Goal: Transaction & Acquisition: Subscribe to service/newsletter

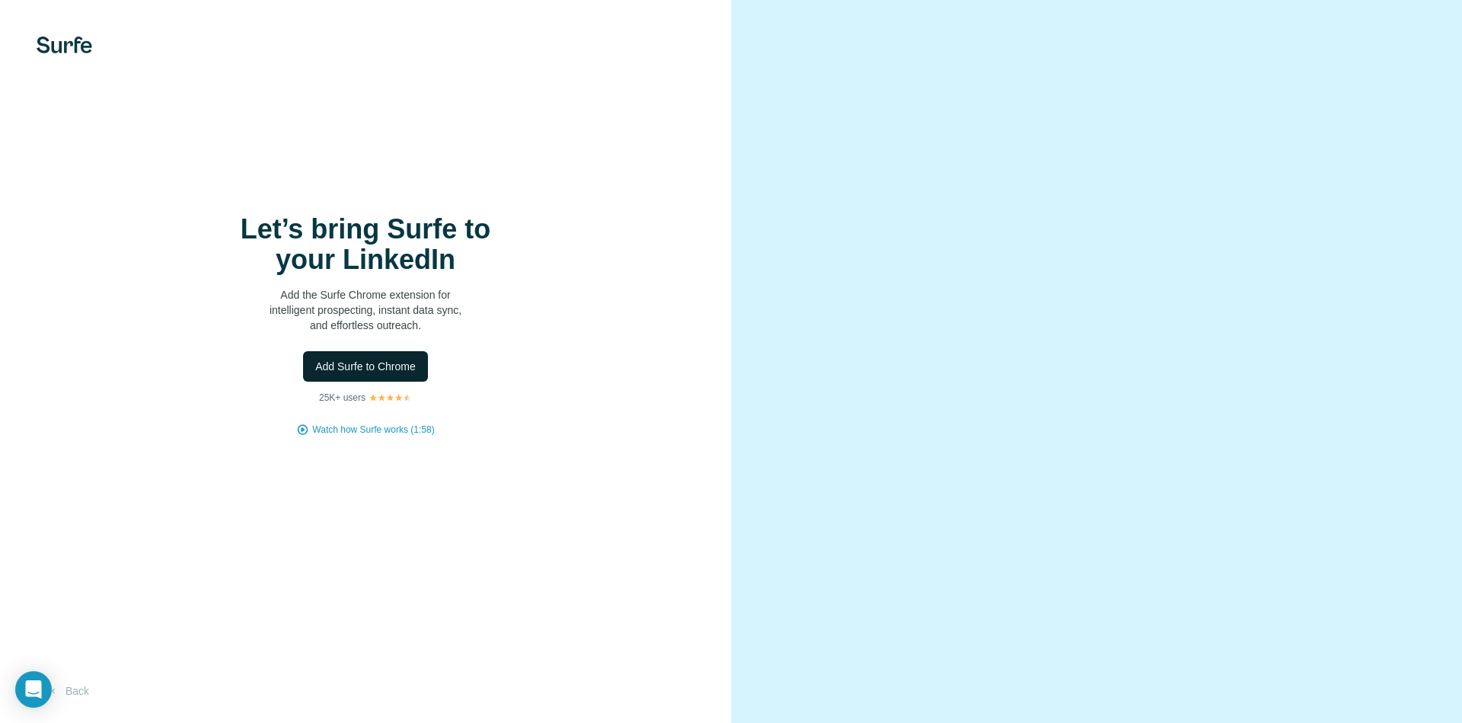
click at [409, 360] on span "Add Surfe to Chrome" at bounding box center [365, 366] width 100 height 15
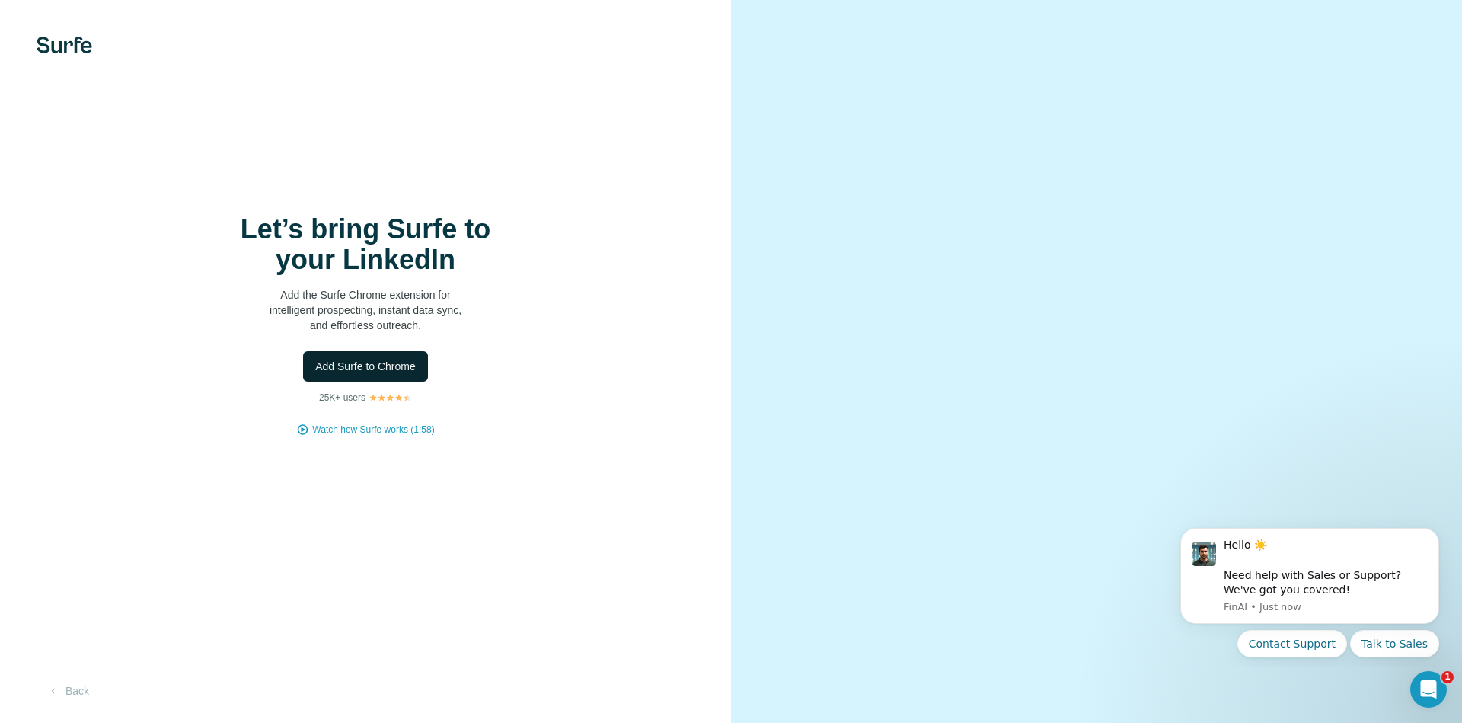
click at [398, 366] on span "Add Surfe to Chrome" at bounding box center [365, 366] width 100 height 15
click at [77, 693] on button "Back" at bounding box center [68, 690] width 63 height 27
click at [893, 324] on video at bounding box center [1096, 362] width 548 height 274
click at [61, 685] on button "Back" at bounding box center [68, 690] width 63 height 27
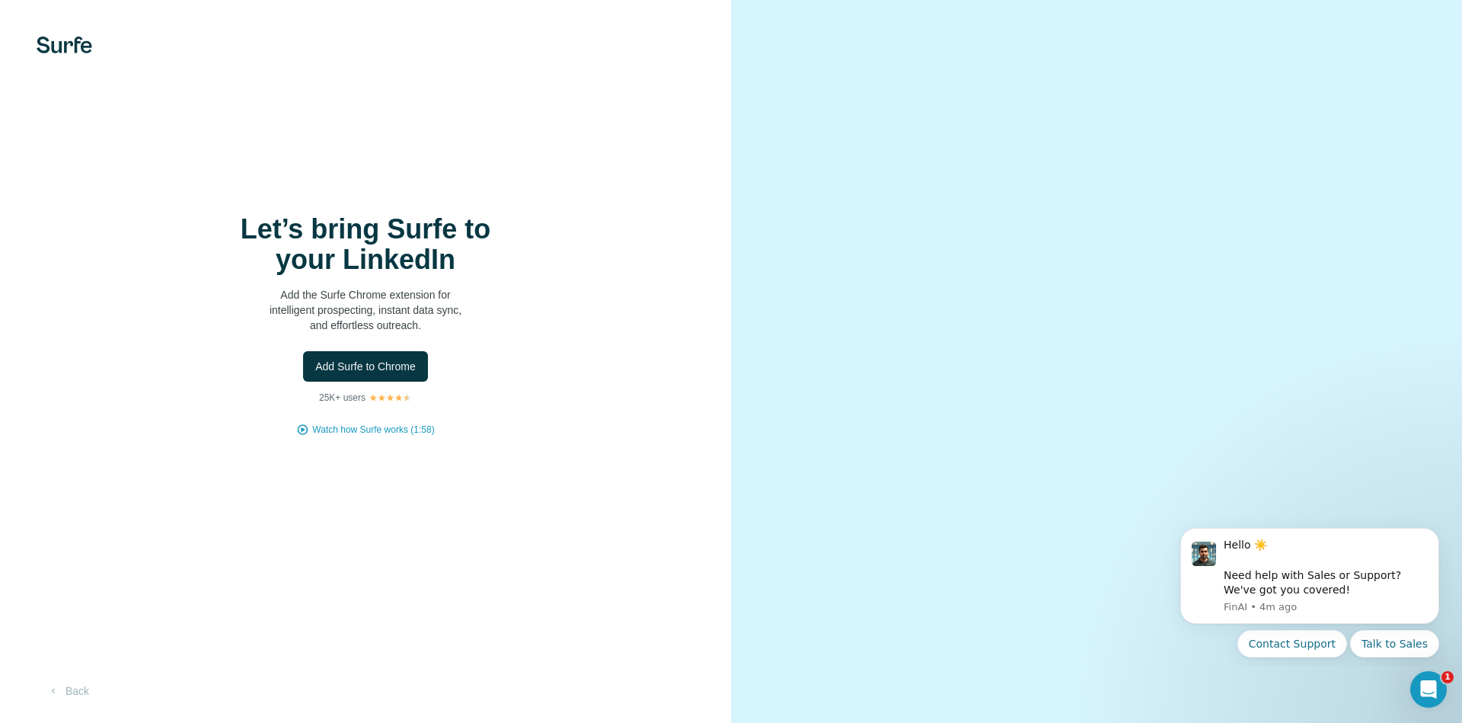
click at [62, 47] on img at bounding box center [65, 45] width 56 height 17
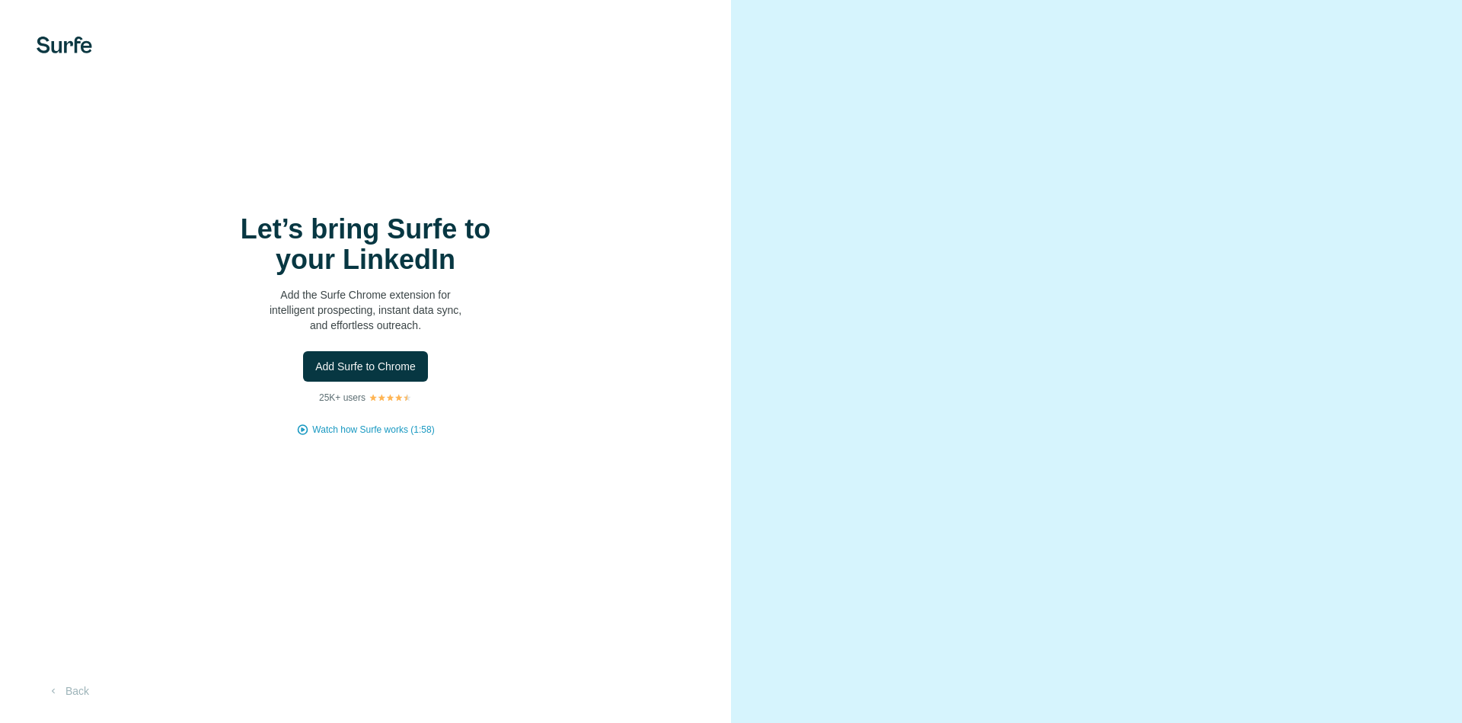
click at [72, 697] on button "Back" at bounding box center [68, 690] width 63 height 27
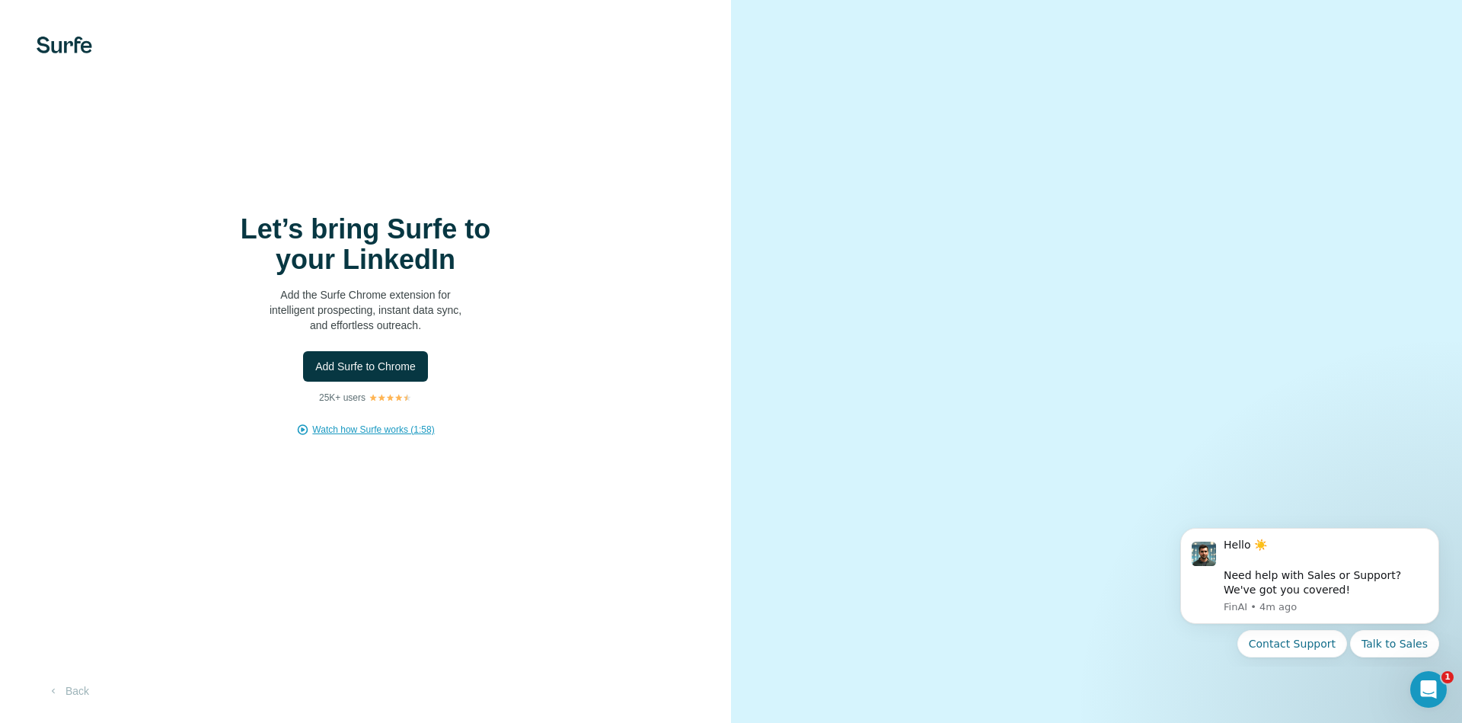
click at [359, 434] on span "Watch how Surfe works (1:58)" at bounding box center [373, 430] width 122 height 14
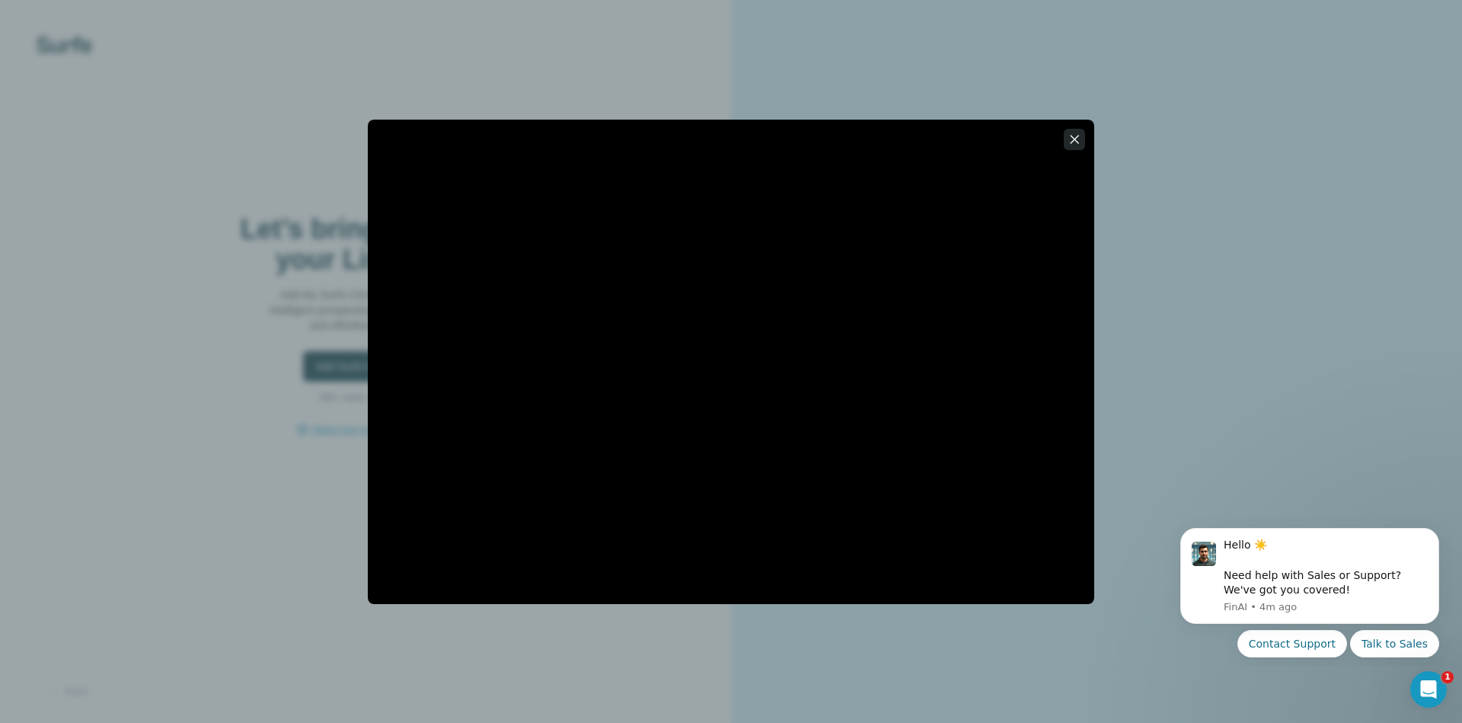
click at [1070, 147] on button "button" at bounding box center [1074, 139] width 21 height 21
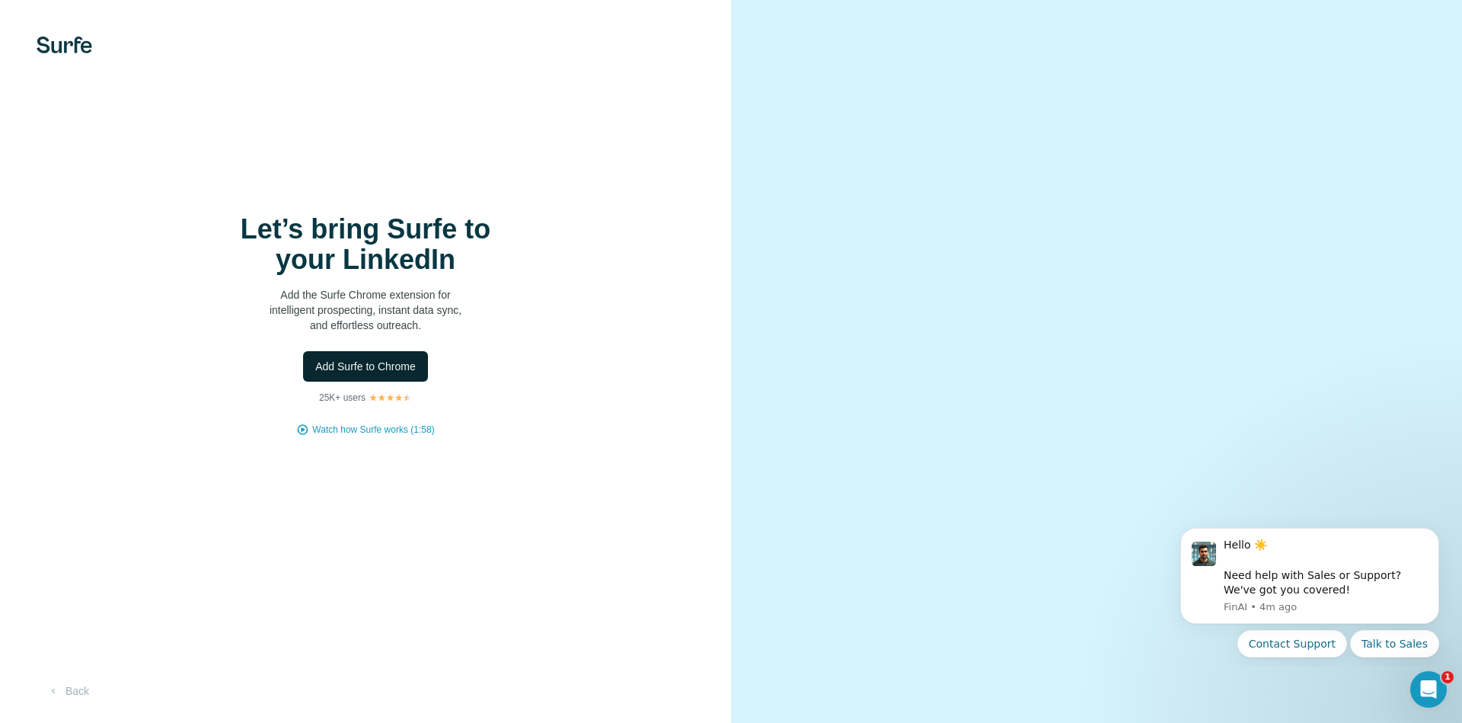
click at [389, 378] on button "Add Surfe to Chrome" at bounding box center [365, 366] width 125 height 30
